Goal: Communication & Community: Answer question/provide support

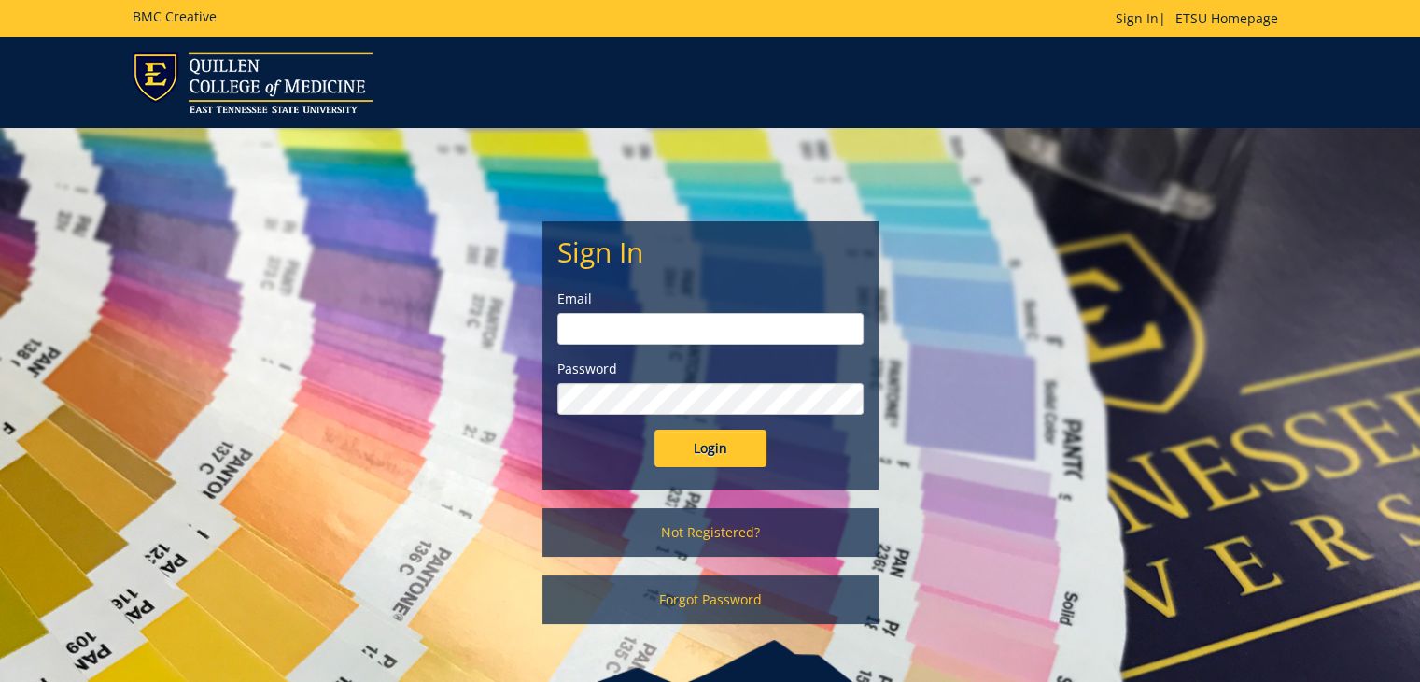
click at [596, 331] on input "email" at bounding box center [710, 329] width 306 height 32
type input "[EMAIL_ADDRESS][DOMAIN_NAME]"
click at [655, 430] on input "Login" at bounding box center [711, 448] width 112 height 37
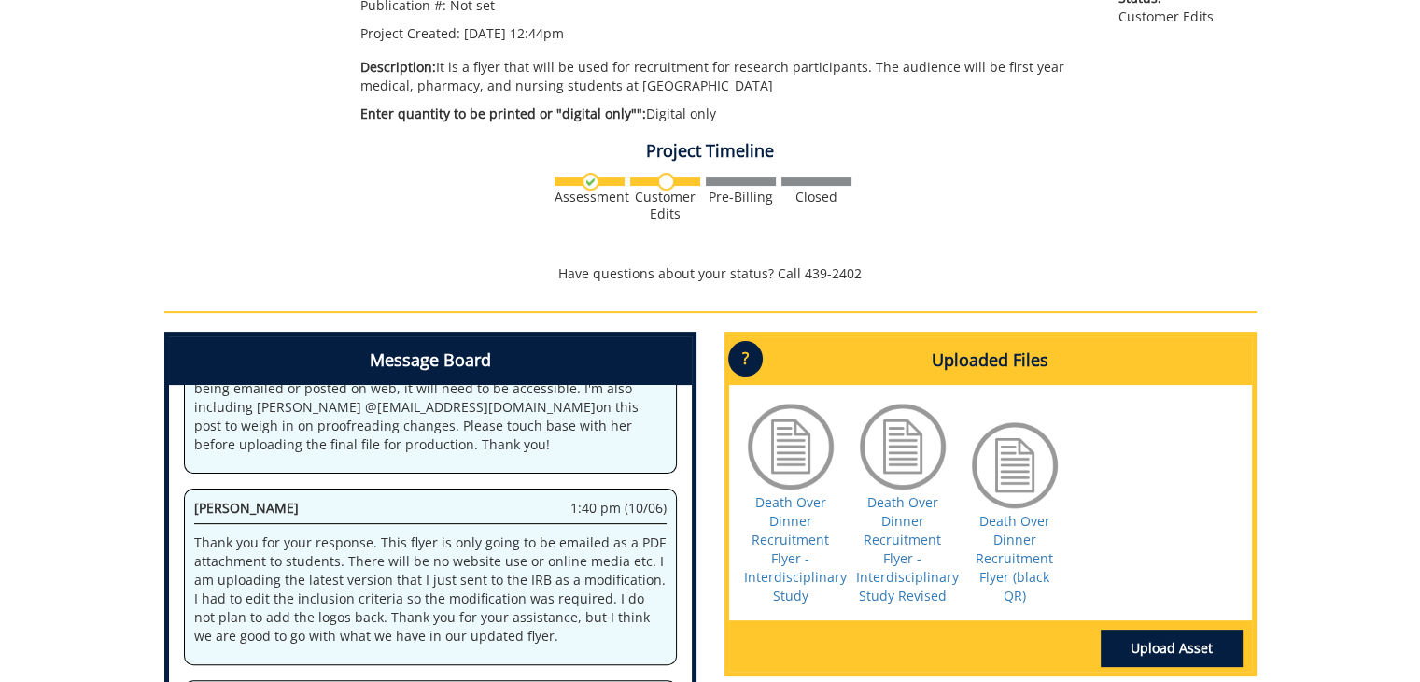
scroll to position [867, 0]
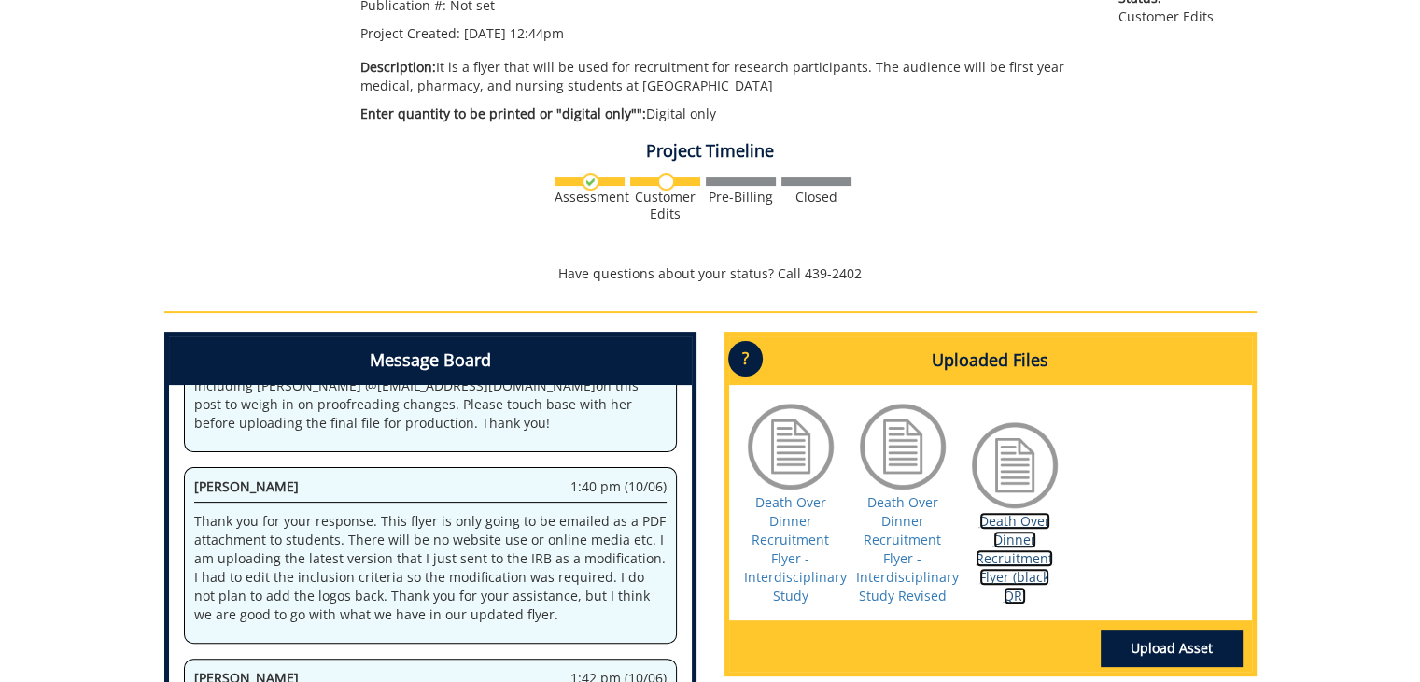
click at [1008, 541] on link "Death Over Dinner Recruitment Flyer (black QR)" at bounding box center [1015, 558] width 78 height 92
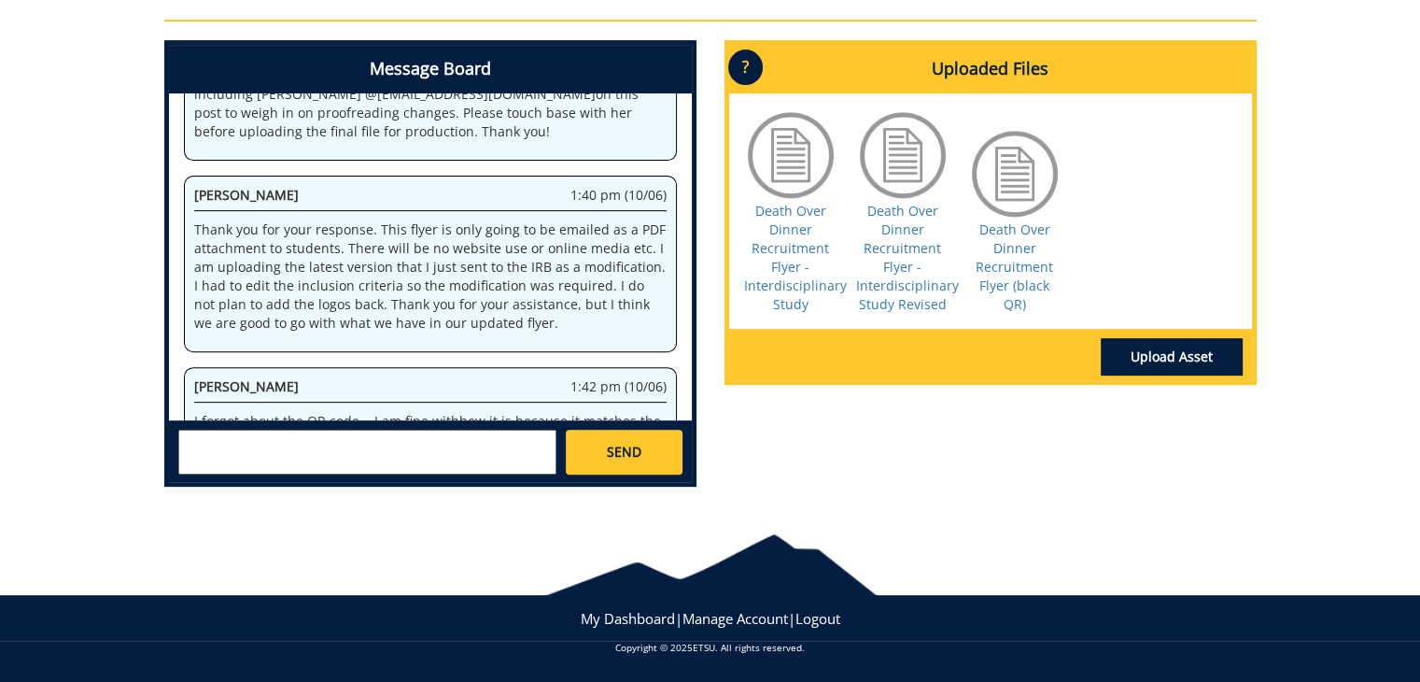
click at [248, 458] on textarea at bounding box center [367, 452] width 378 height 45
type textarea "That looks great! Thank you so much."
click at [623, 451] on span "SEND" at bounding box center [624, 452] width 35 height 19
